Goal: Check status: Check status

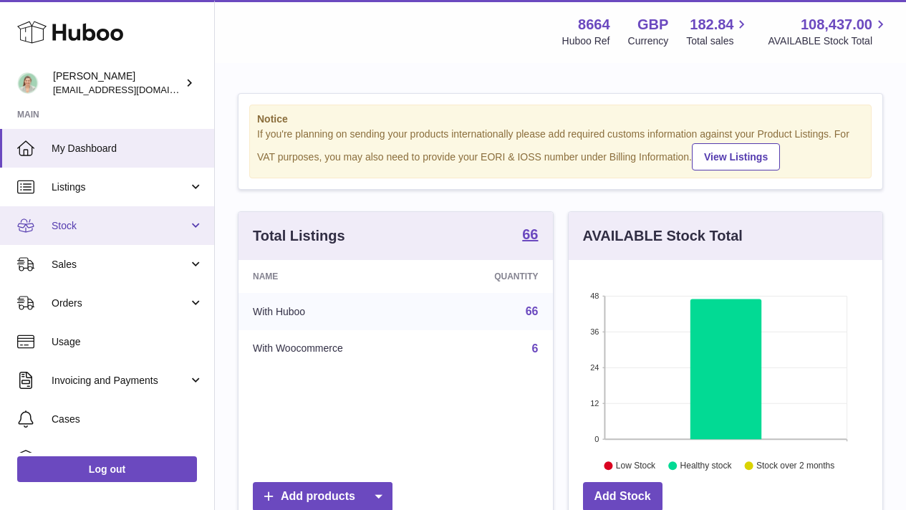
click at [157, 218] on link "Stock" at bounding box center [107, 225] width 214 height 39
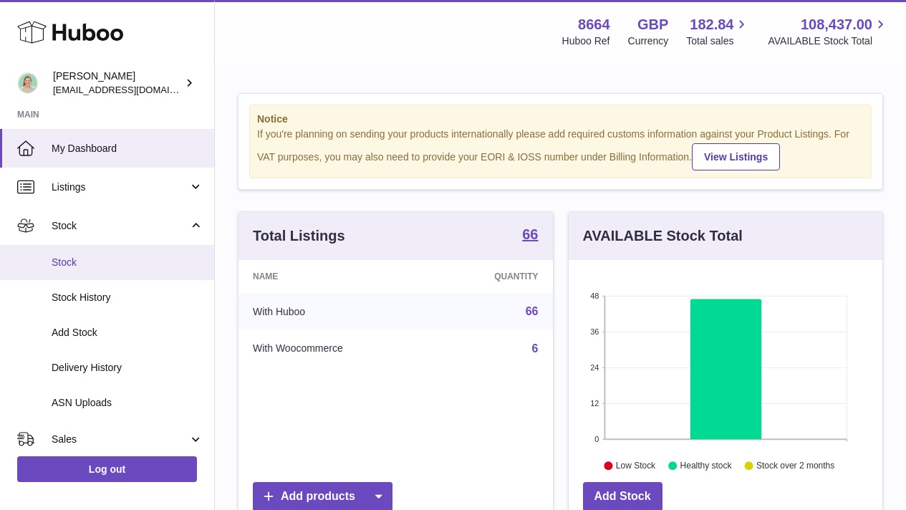
click at [116, 268] on span "Stock" at bounding box center [128, 263] width 152 height 14
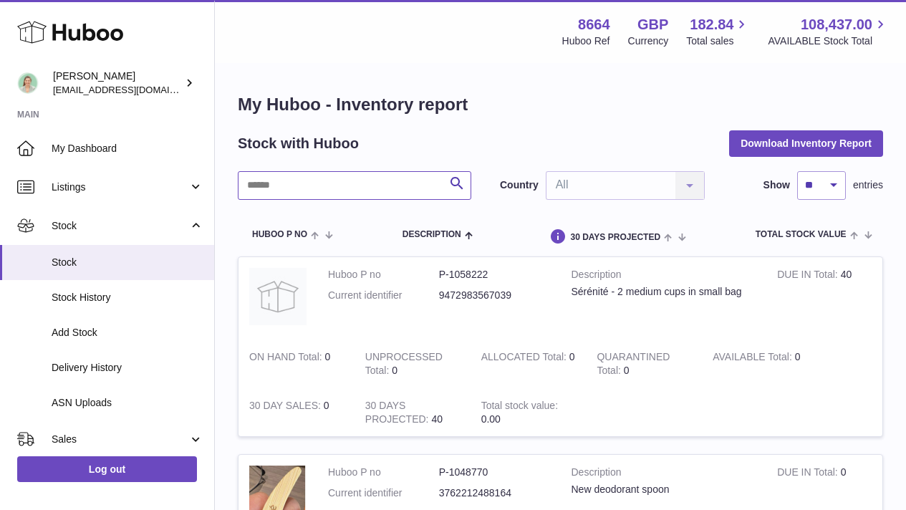
click at [337, 192] on input "text" at bounding box center [355, 185] width 234 height 29
type input "*******"
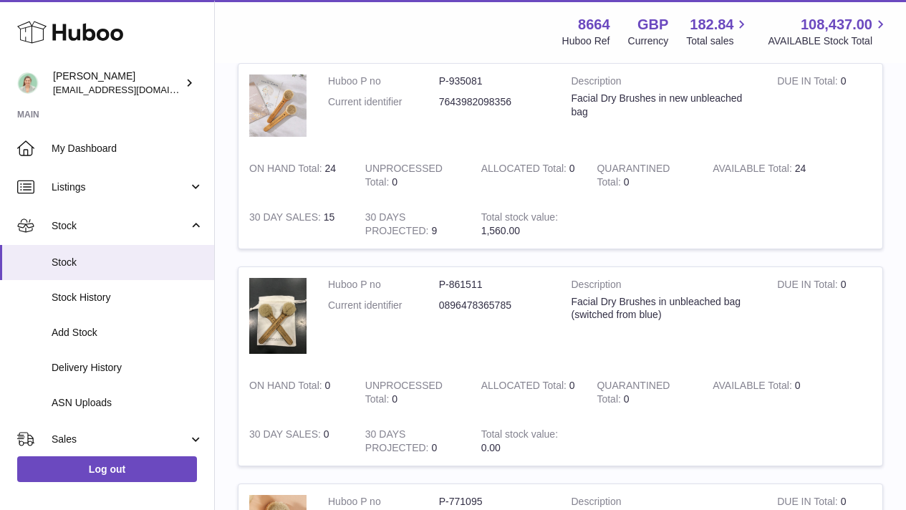
scroll to position [194, 0]
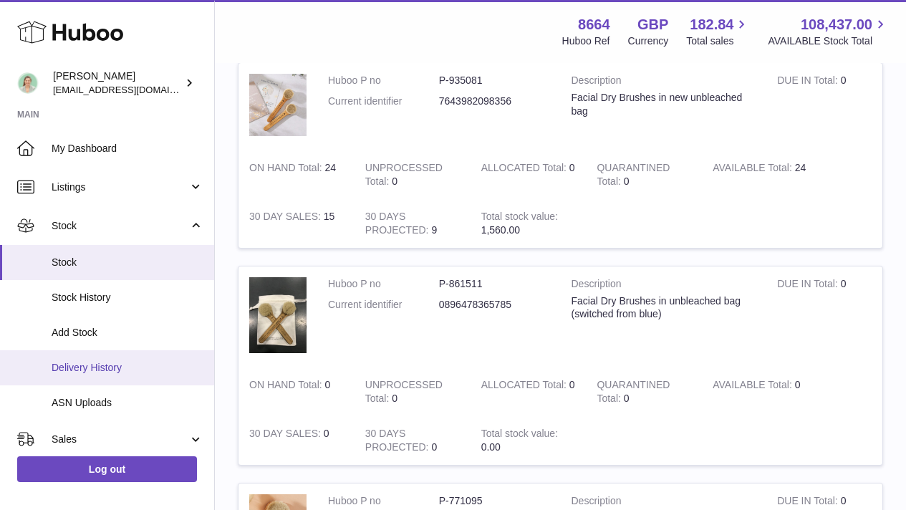
click at [72, 367] on span "Delivery History" at bounding box center [128, 368] width 152 height 14
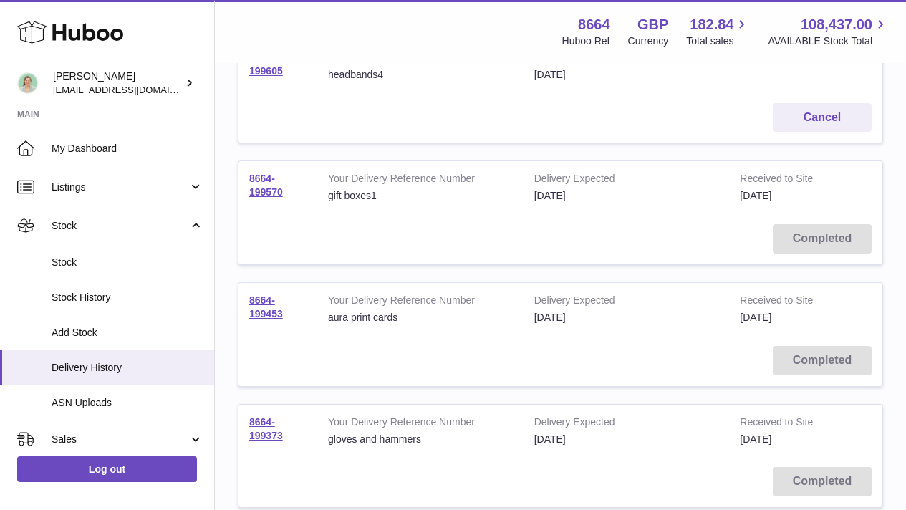
scroll to position [1115, 0]
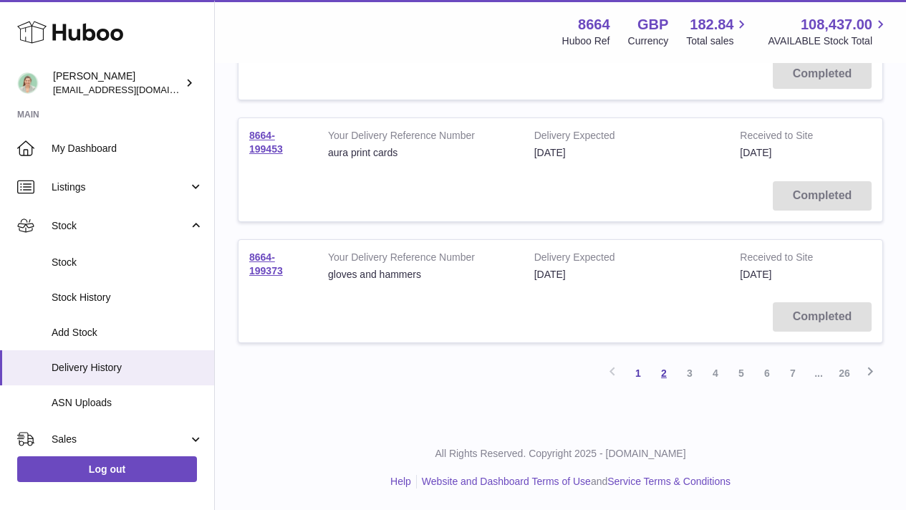
click at [668, 378] on link "2" at bounding box center [664, 373] width 26 height 26
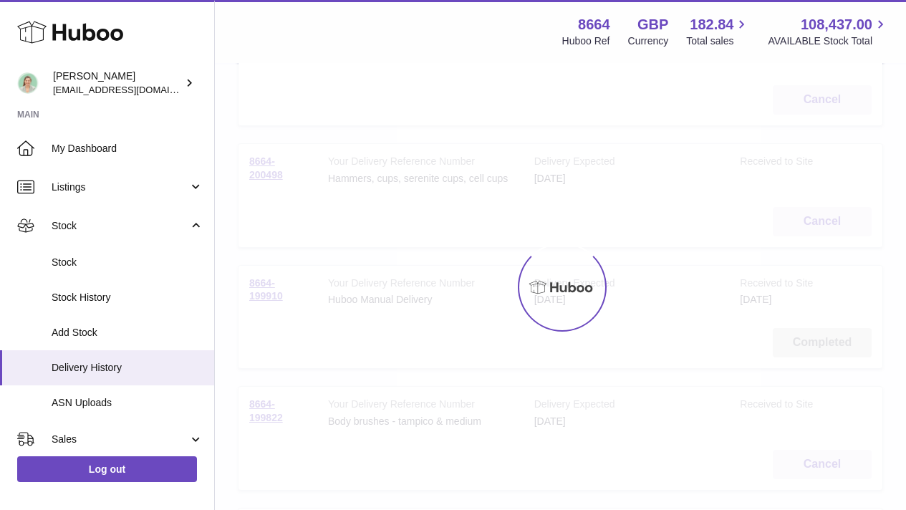
scroll to position [64, 0]
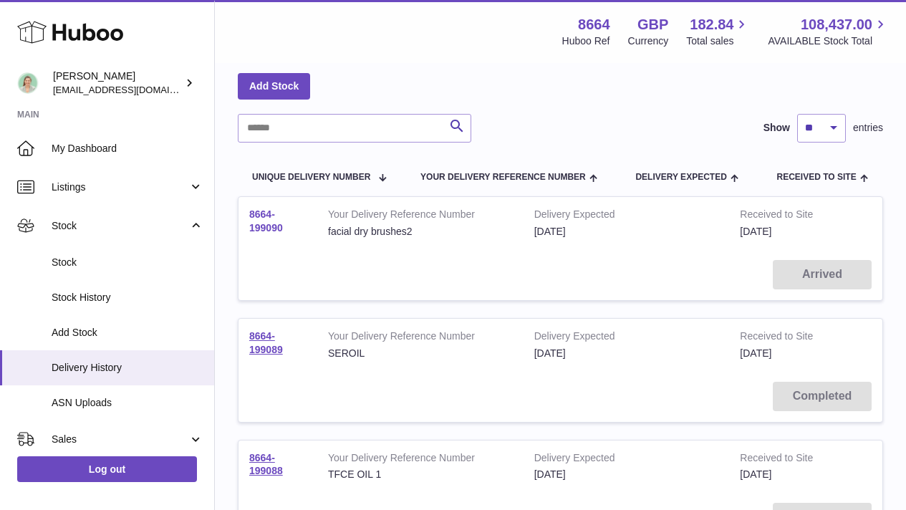
click at [265, 224] on link "8664-199090" at bounding box center [266, 220] width 34 height 25
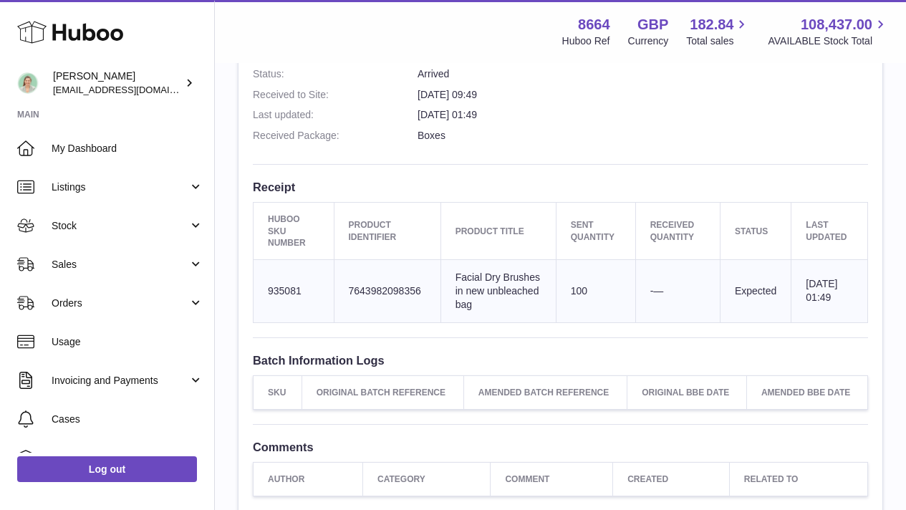
scroll to position [428, 0]
